Goal: Task Accomplishment & Management: Complete application form

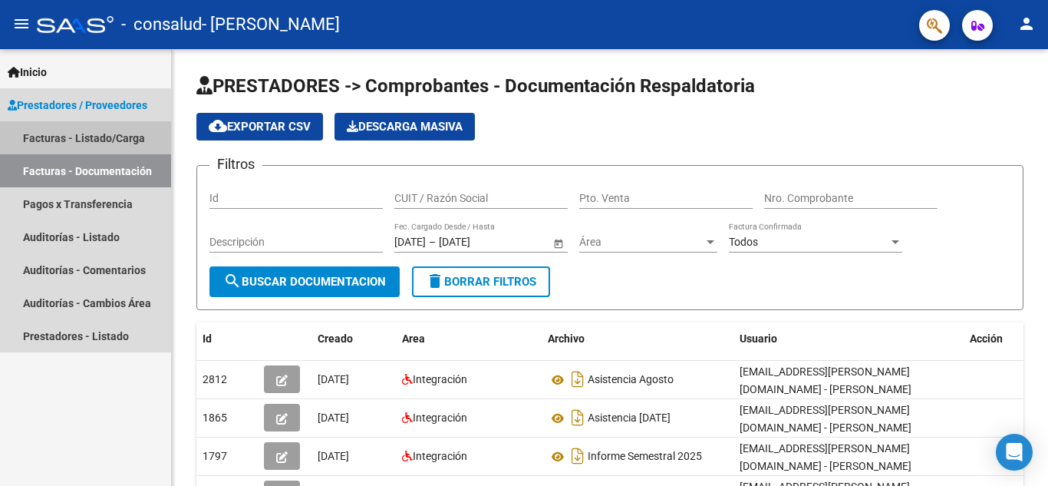
click at [57, 140] on link "Facturas - Listado/Carga" at bounding box center [85, 137] width 171 height 33
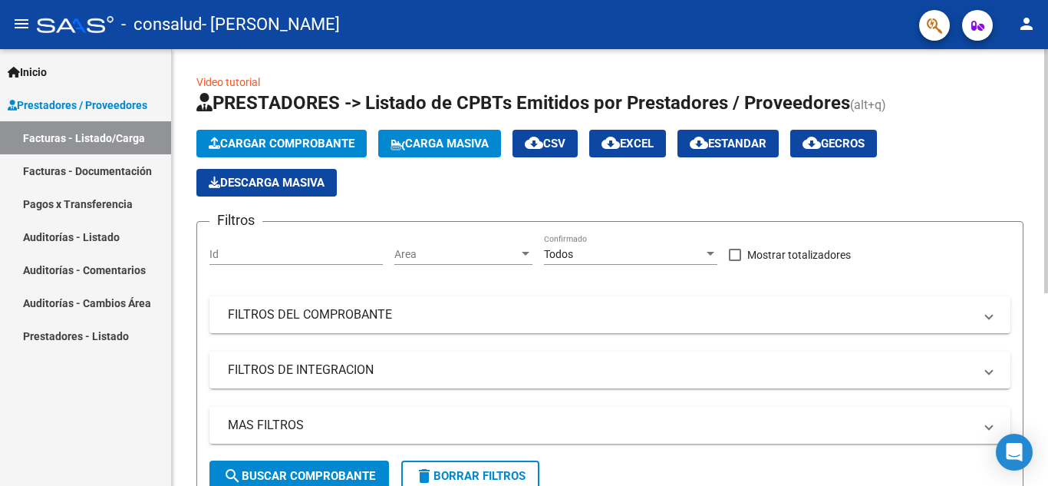
click at [257, 145] on span "Cargar Comprobante" at bounding box center [282, 144] width 146 height 14
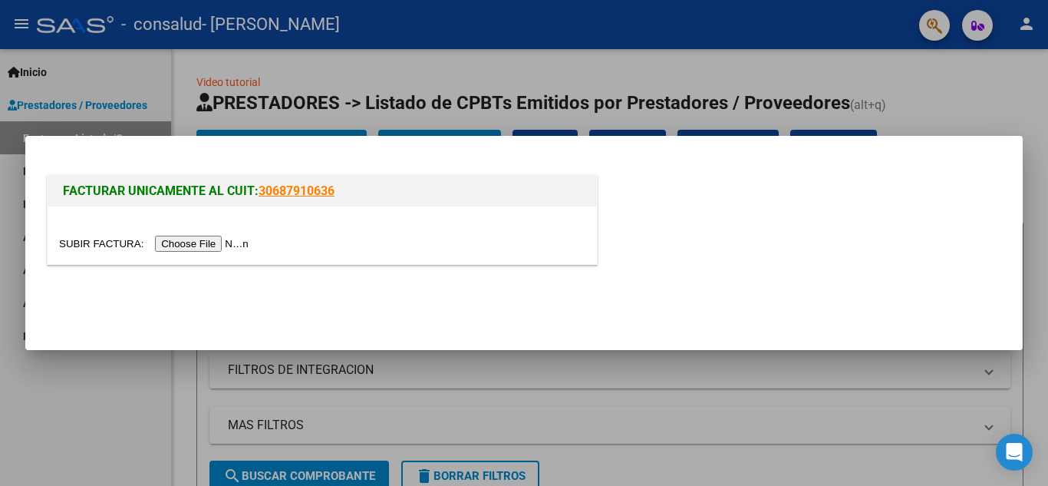
click at [234, 245] on input "file" at bounding box center [156, 244] width 194 height 16
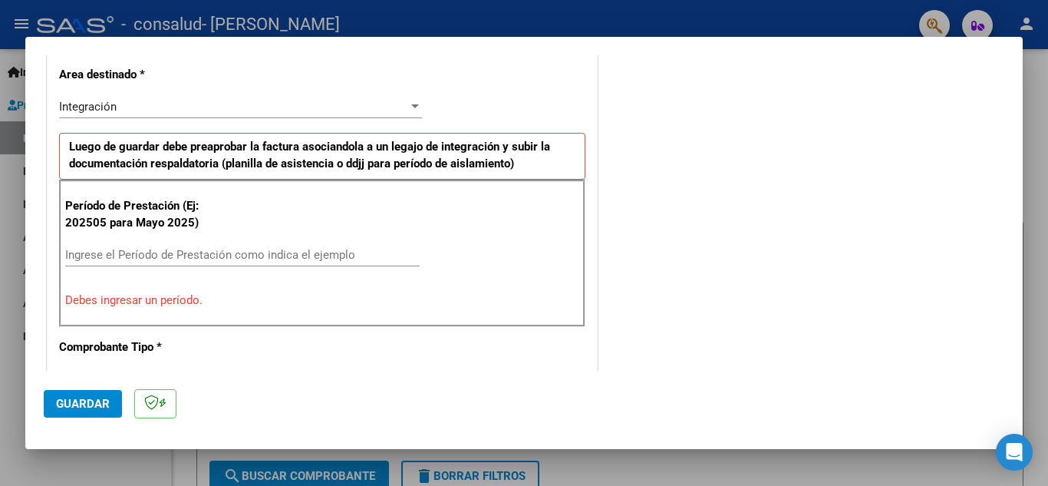
scroll to position [377, 0]
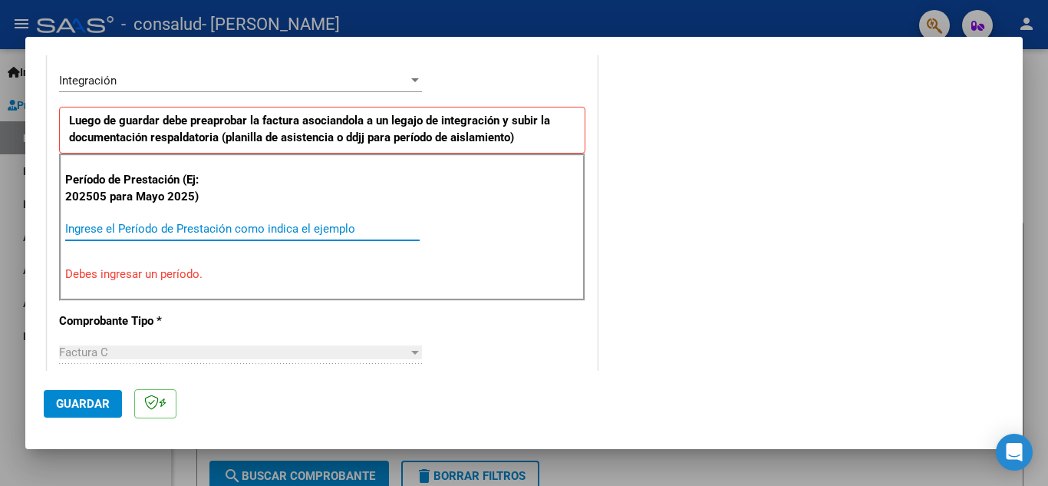
click at [180, 228] on input "Ingrese el Período de Prestación como indica el ejemplo" at bounding box center [242, 229] width 354 height 14
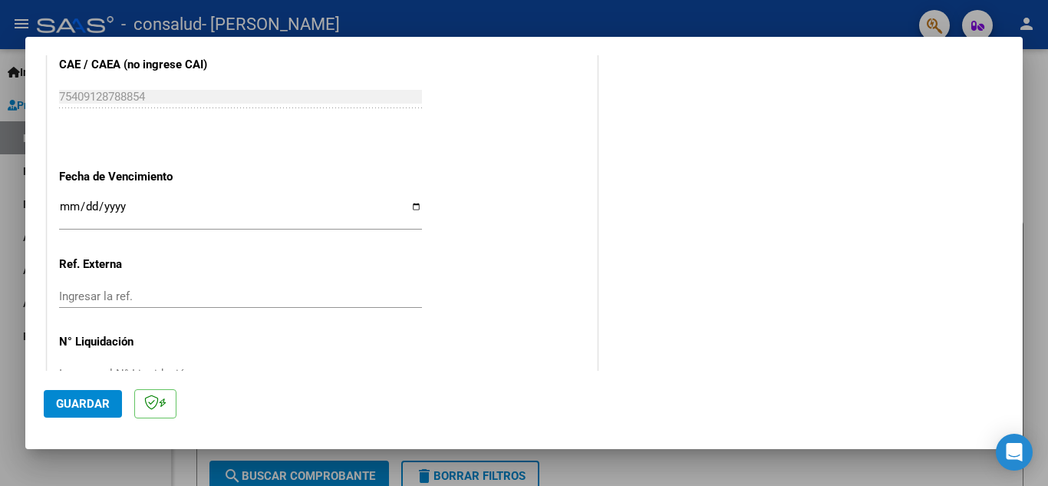
scroll to position [1035, 0]
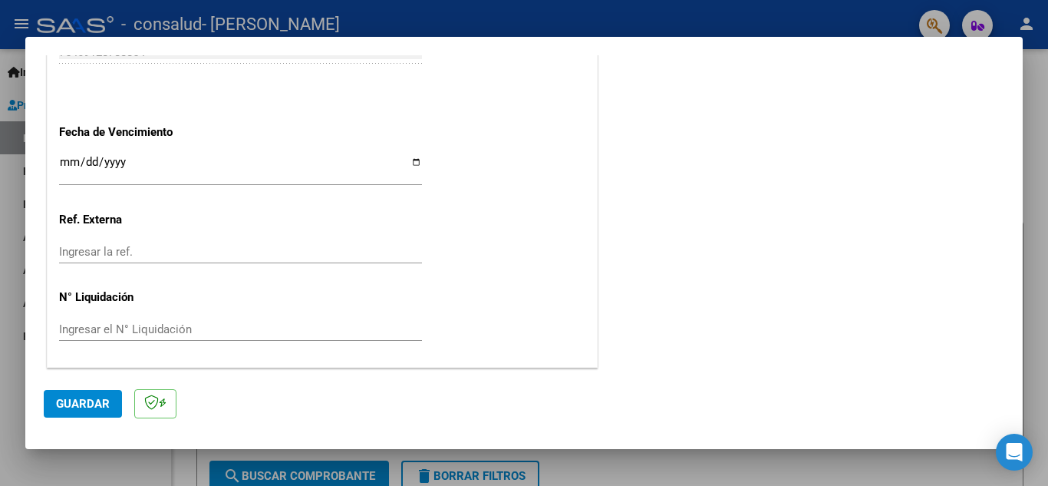
type input "202509"
click at [101, 403] on span "Guardar" at bounding box center [83, 404] width 54 height 14
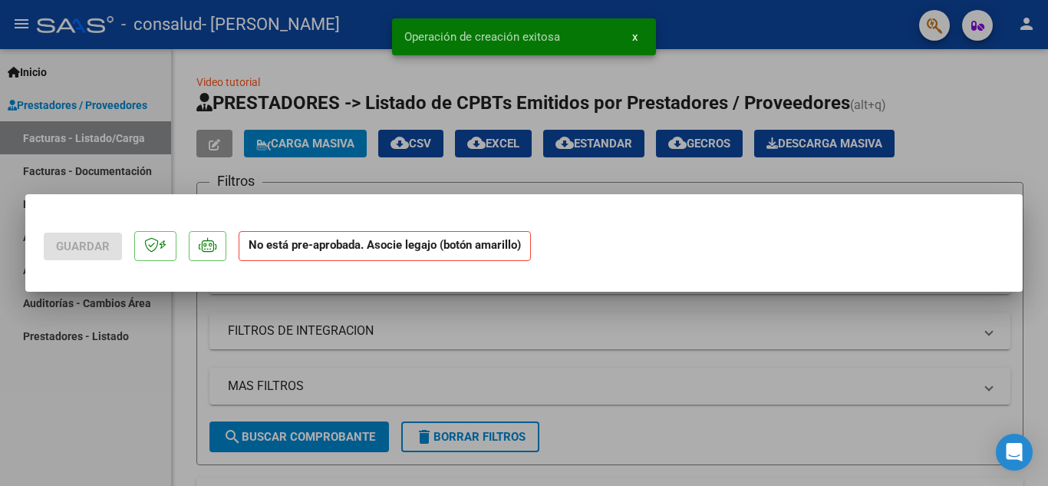
scroll to position [0, 0]
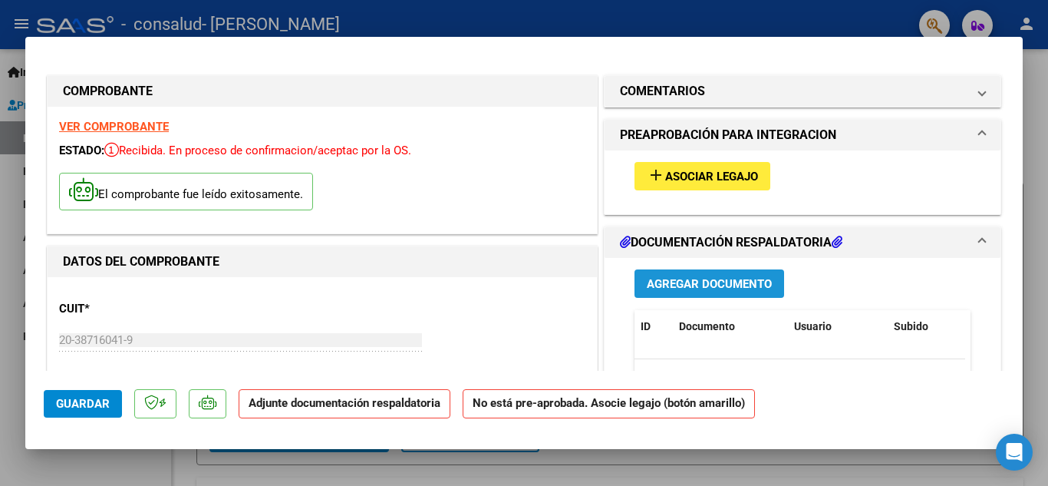
click at [651, 285] on span "Agregar Documento" at bounding box center [709, 284] width 125 height 14
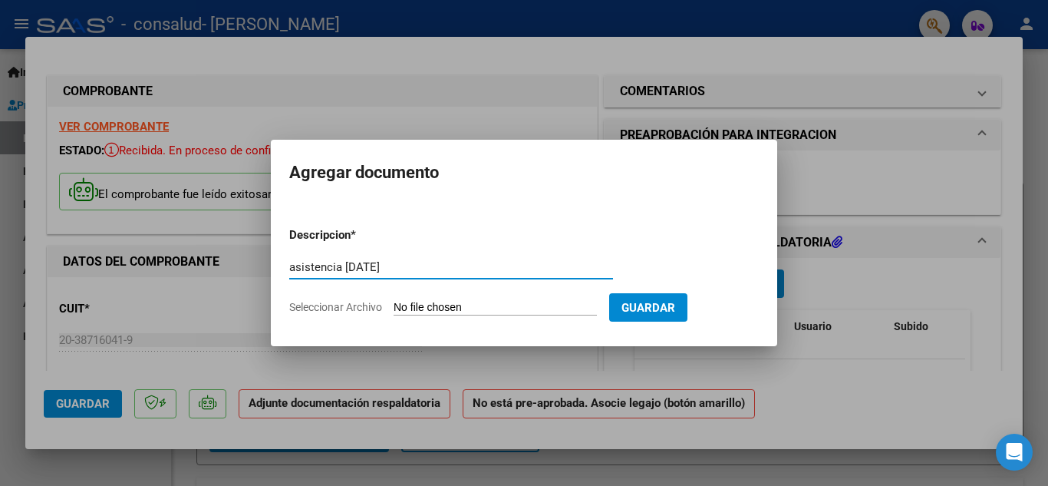
type input "asistencia [DATE]"
click at [440, 303] on input "Seleccionar Archivo" at bounding box center [495, 308] width 203 height 15
click at [355, 307] on span "Seleccionar Archivo" at bounding box center [335, 307] width 93 height 12
click at [394, 307] on input "Seleccionar Archivo" at bounding box center [495, 308] width 203 height 15
type input "C:\fakepath\PDF Scanner 041025 2.3.pdf"
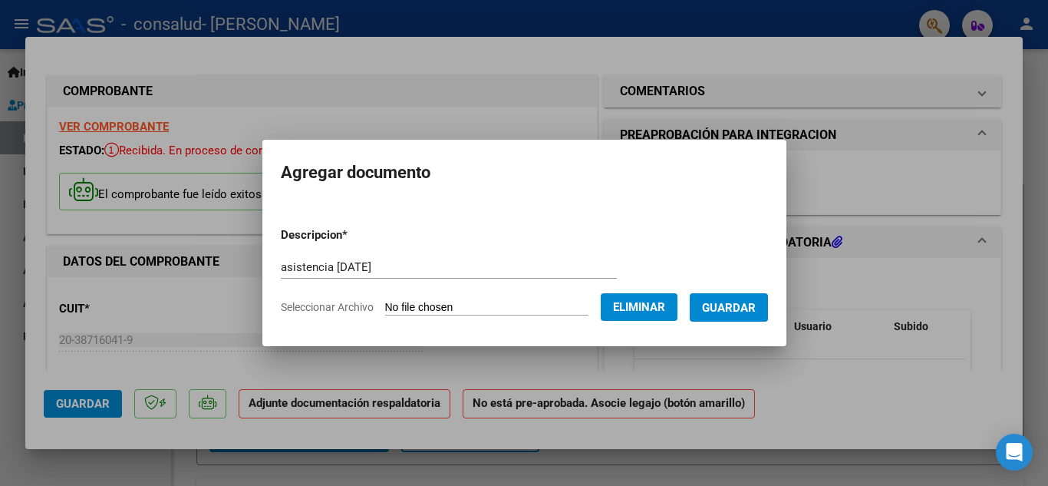
click at [755, 308] on span "Guardar" at bounding box center [729, 308] width 54 height 14
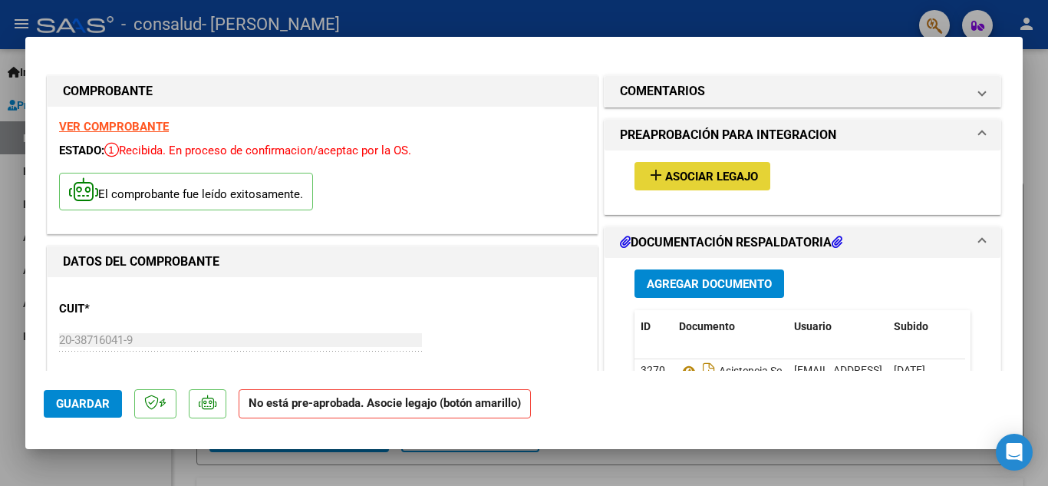
click at [750, 175] on span "Asociar Legajo" at bounding box center [711, 177] width 93 height 14
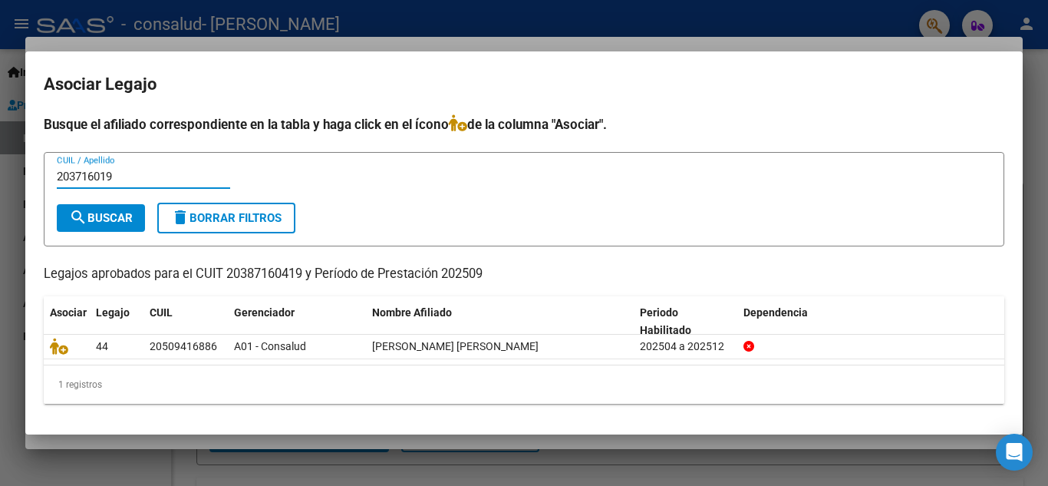
type input "203716019"
click at [88, 216] on span "search Buscar" at bounding box center [101, 218] width 64 height 14
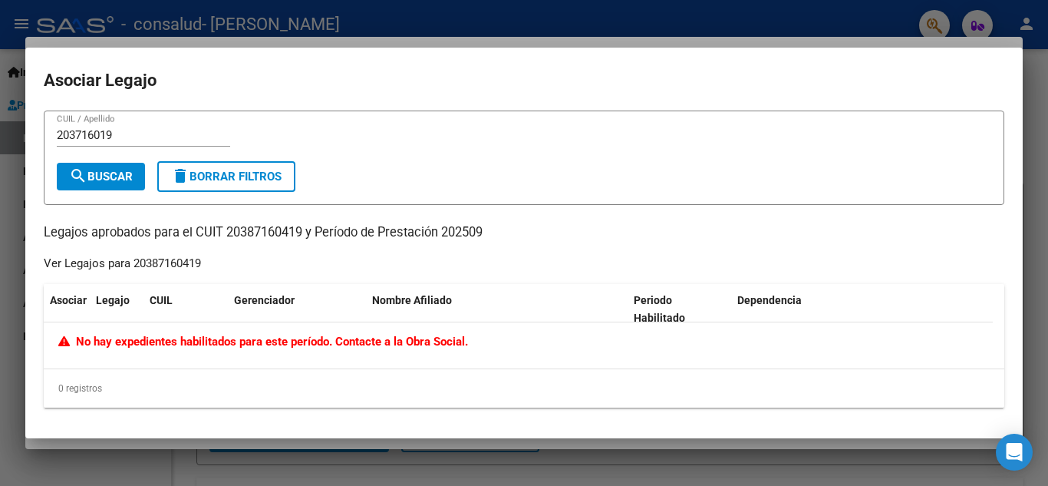
click at [262, 166] on button "delete Borrar Filtros" at bounding box center [226, 176] width 138 height 31
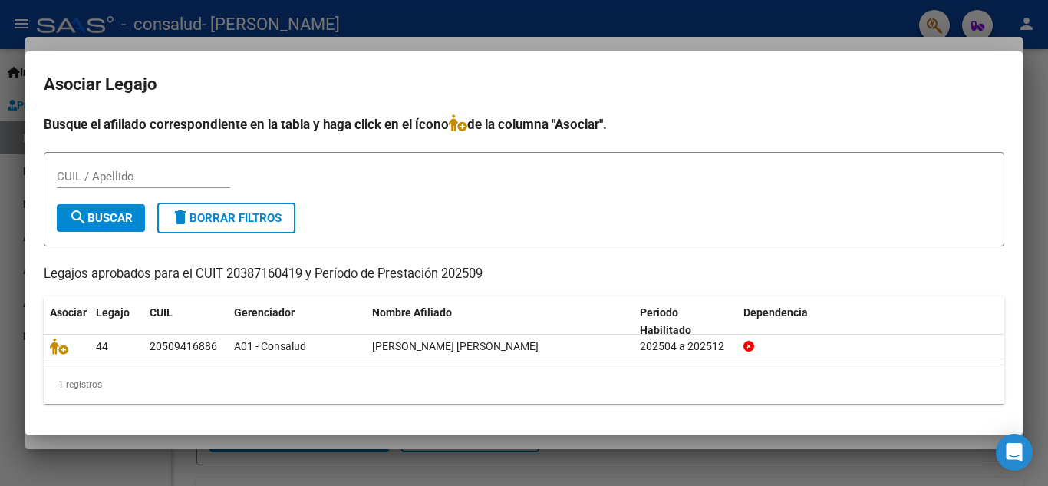
click at [792, 5] on div at bounding box center [524, 243] width 1048 height 486
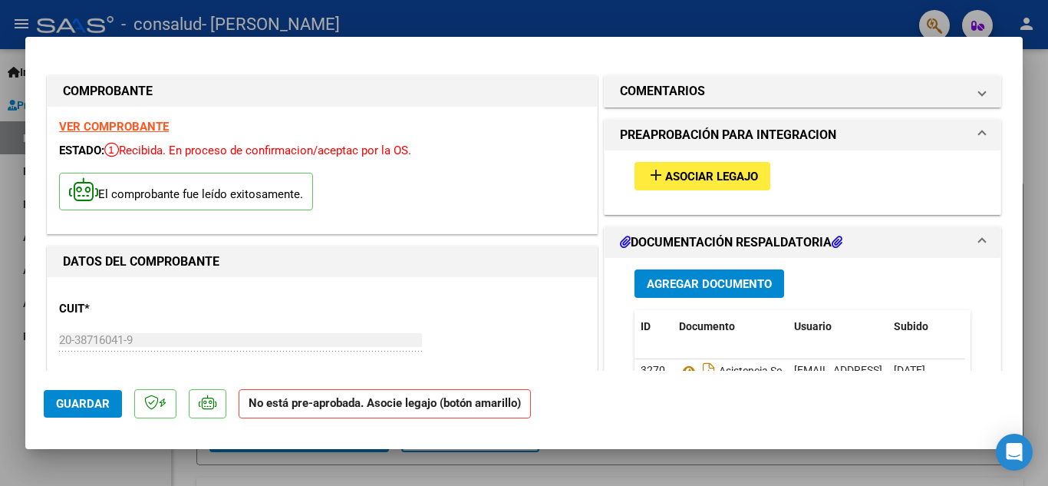
click at [107, 402] on span "Guardar" at bounding box center [83, 404] width 54 height 14
click at [57, 478] on div at bounding box center [524, 243] width 1048 height 486
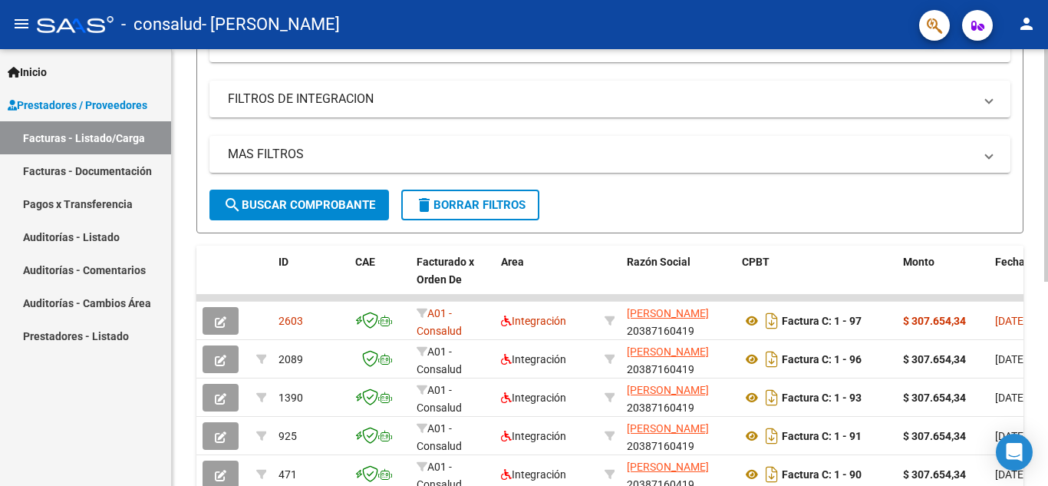
scroll to position [307, 0]
